Goal: Task Accomplishment & Management: Manage account settings

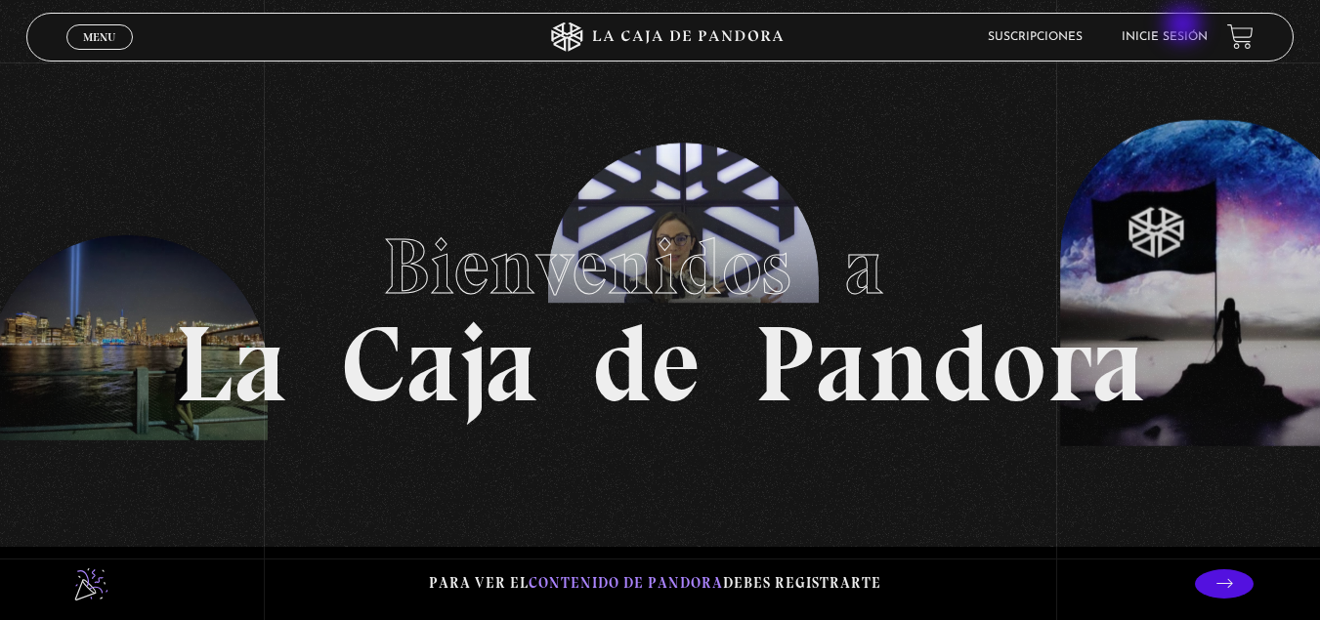
click at [1185, 26] on li "Inicie sesión" at bounding box center [1165, 36] width 86 height 30
click at [1189, 40] on link "Inicie sesión" at bounding box center [1165, 37] width 86 height 12
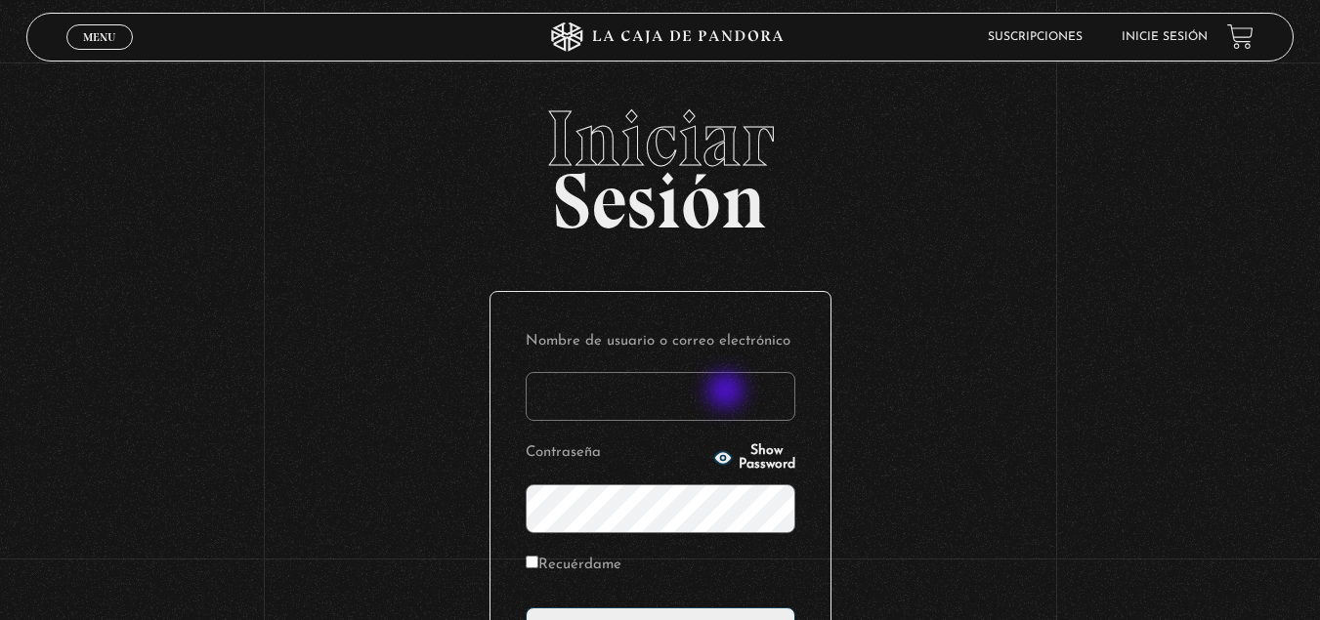
click at [728, 393] on input "Nombre de usuario o correo electrónico" at bounding box center [661, 396] width 270 height 49
click at [606, 411] on input "Nombre de usuario o correo electrónico" at bounding box center [661, 396] width 270 height 49
type input "naty_juarez14@hotmail.com"
click at [526, 608] on input "Acceder" at bounding box center [661, 632] width 270 height 49
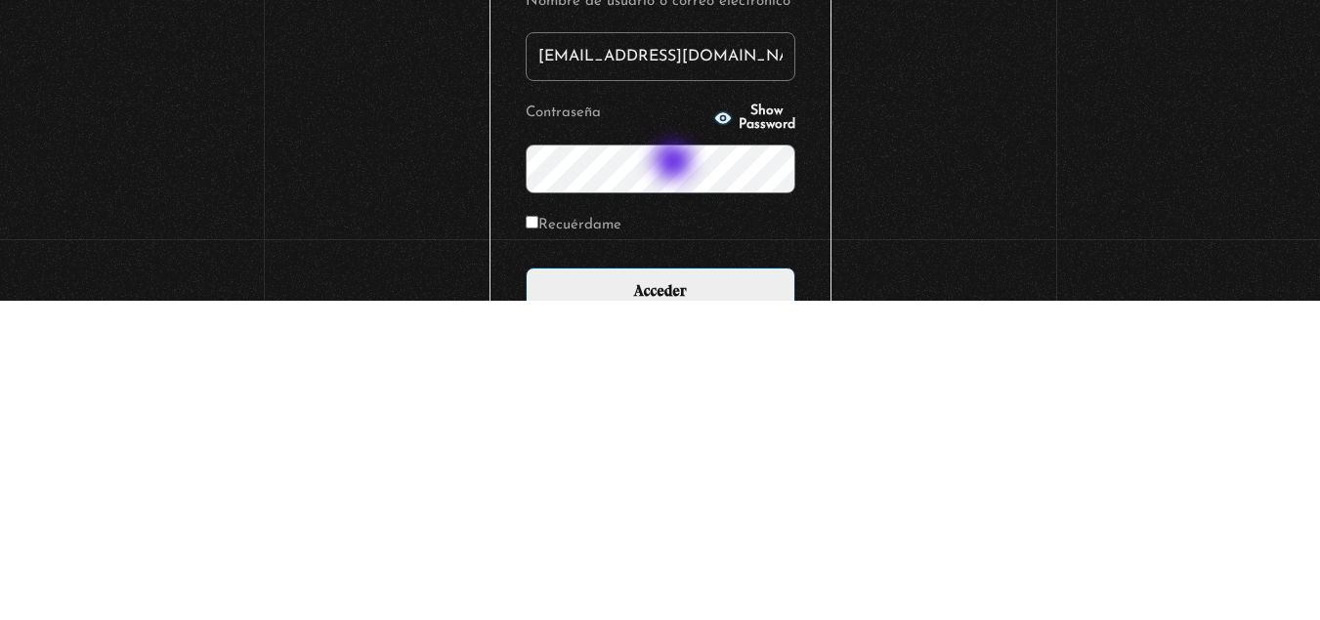
scroll to position [195, 0]
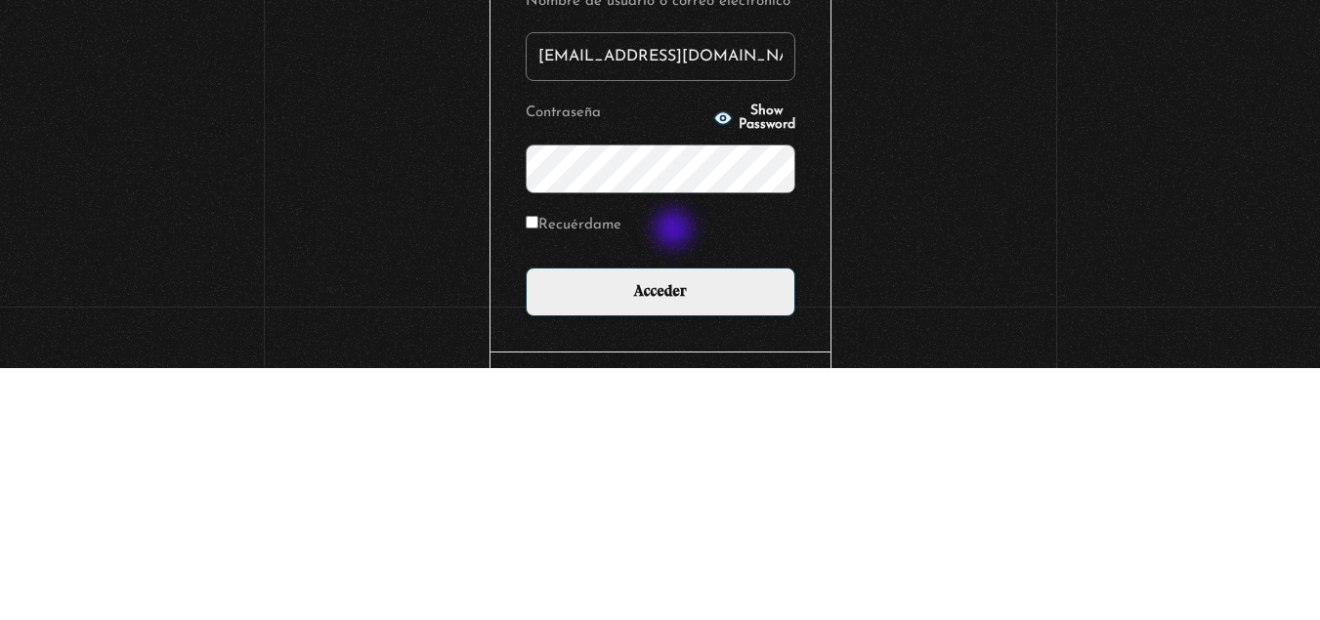
click at [739, 357] on span "Show Password" at bounding box center [767, 370] width 57 height 27
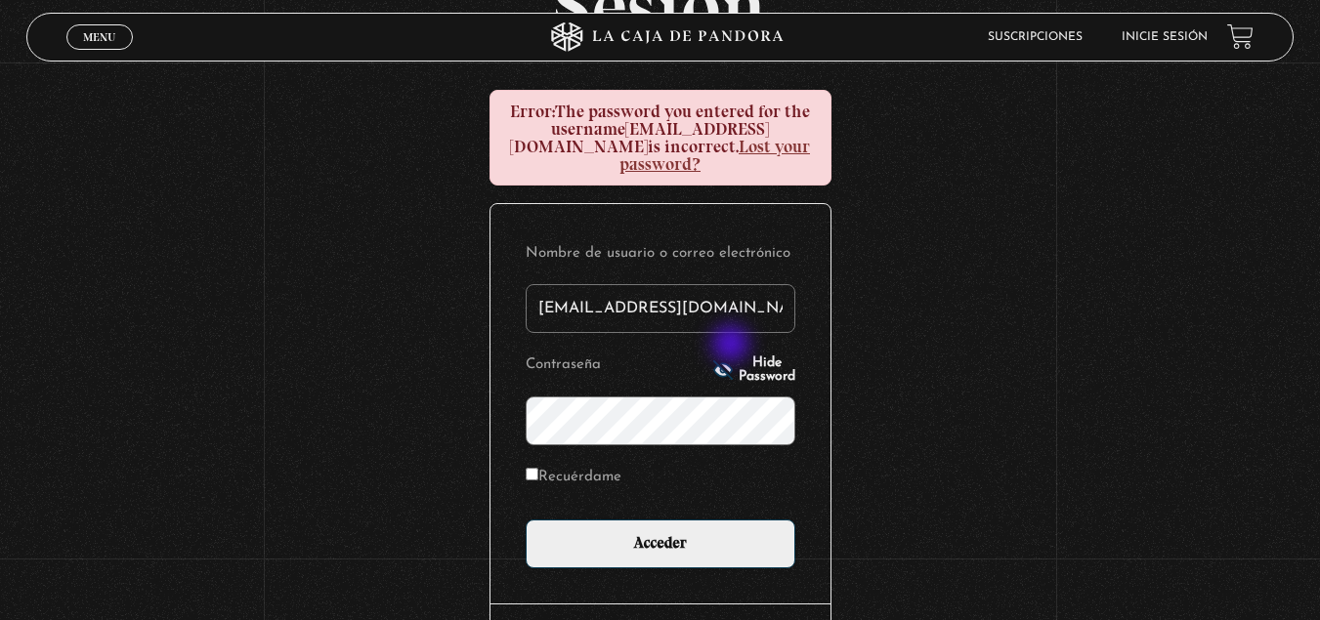
click at [526, 520] on input "Acceder" at bounding box center [661, 544] width 270 height 49
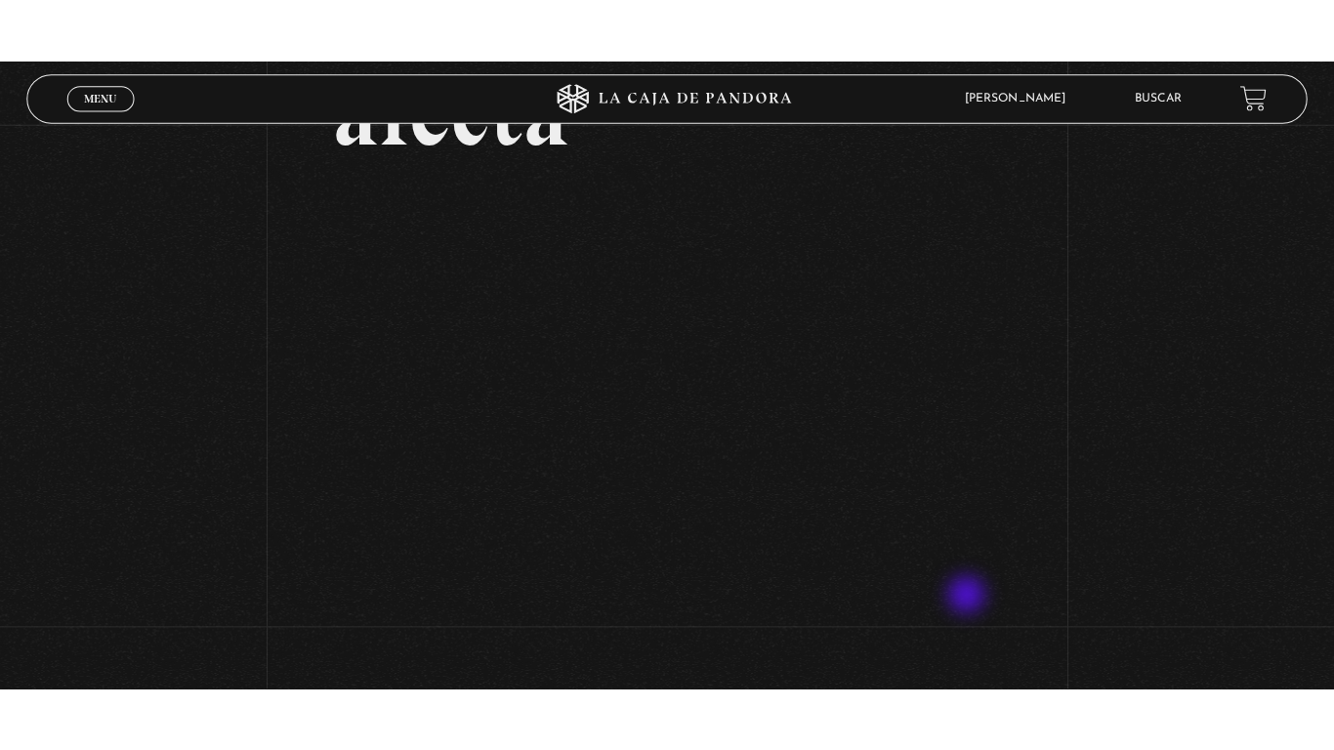
scroll to position [245, 0]
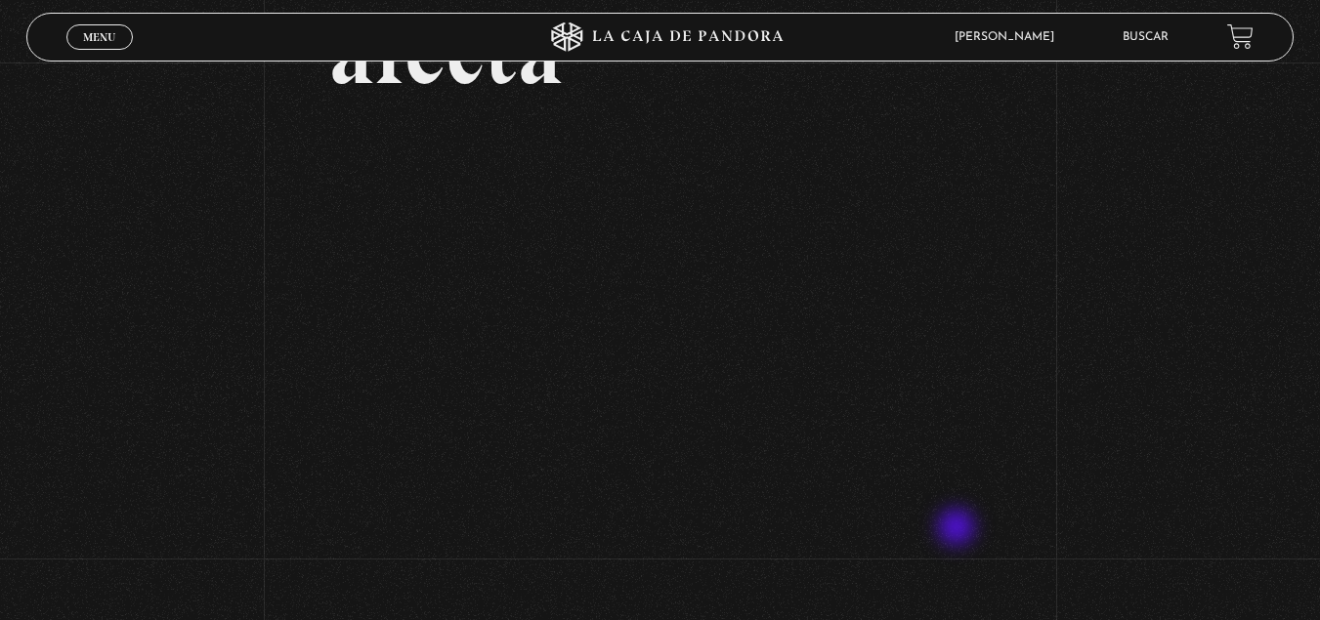
click at [1249, 460] on div "Volver Setiembre 4 - 830pm CR El Entorno sí afecta" at bounding box center [660, 406] width 1320 height 1179
click at [1169, 489] on div "Volver Setiembre 4 - 830pm CR El Entorno sí afecta" at bounding box center [660, 406] width 1320 height 1179
